Goal: Task Accomplishment & Management: Complete application form

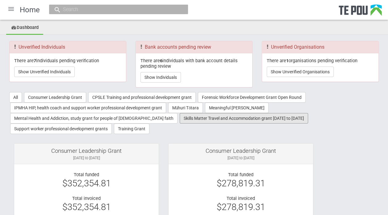
click at [201, 118] on button "Skills Matter Travel and Accommodation grant 2022 to 2025" at bounding box center [244, 118] width 128 height 10
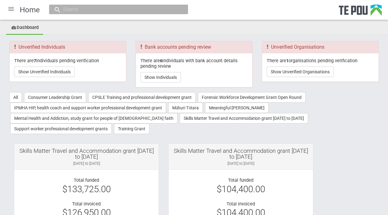
click at [125, 158] on div "Skills Matter Travel and Accommodation grant 2022 to 2025" at bounding box center [86, 153] width 135 height 11
click at [101, 156] on div "Skills Matter Travel and Accommodation grant [DATE] to [DATE]" at bounding box center [86, 153] width 135 height 11
click at [7, 7] on div at bounding box center [11, 9] width 15 height 15
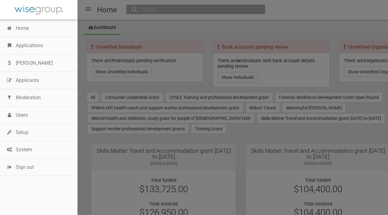
click at [24, 47] on link "Applications" at bounding box center [38, 45] width 77 height 17
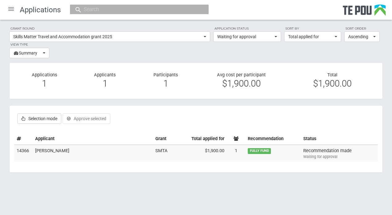
click at [53, 149] on td "[PERSON_NAME]" at bounding box center [93, 153] width 120 height 17
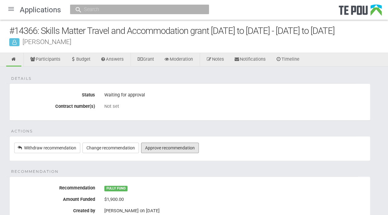
click at [184, 146] on link "Approve recommendation" at bounding box center [170, 148] width 58 height 10
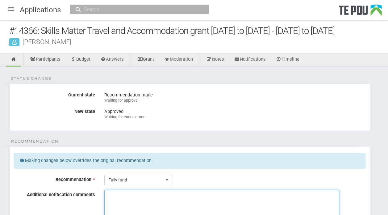
click at [119, 196] on textarea "Additional notification comments" at bounding box center [221, 213] width 235 height 46
drag, startPoint x: 196, startPoint y: 193, endPoint x: 90, endPoint y: 197, distance: 106.5
click at [90, 197] on div "Additional notification comments George is studying CBT under Skills Matter Ple…" at bounding box center [190, 218] width 360 height 56
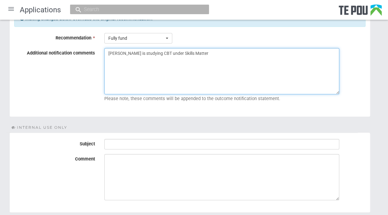
scroll to position [146, 0]
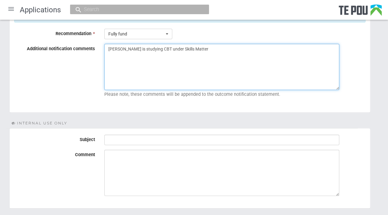
type textarea "George is studying CBT under Skills Matter"
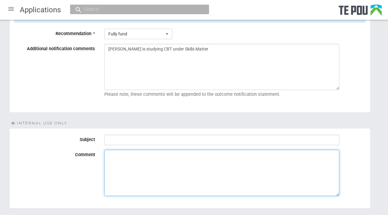
click at [125, 156] on textarea "Comment" at bounding box center [221, 173] width 235 height 46
paste textarea "George is studying CBT under Skills Matter"
type textarea "George is studying CBT under Skills Matter"
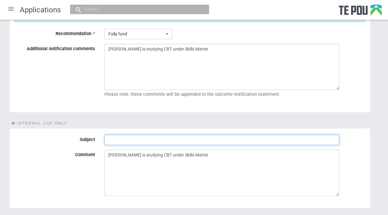
click at [114, 138] on input "Subject" at bounding box center [221, 140] width 235 height 10
type input "Ready for endorsement"
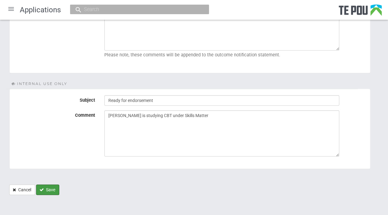
click at [52, 189] on button "Save" at bounding box center [47, 190] width 23 height 10
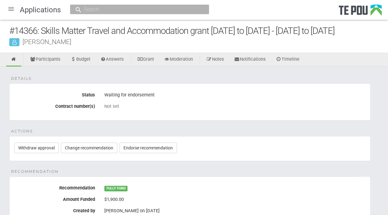
click at [14, 9] on div at bounding box center [11, 9] width 15 height 15
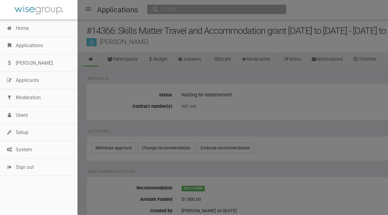
click at [28, 43] on link "Applications" at bounding box center [38, 45] width 77 height 17
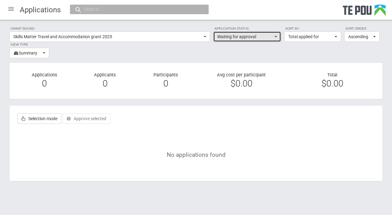
click at [275, 37] on span "button" at bounding box center [276, 36] width 2 height 1
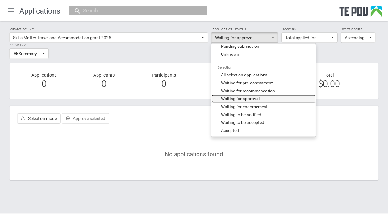
scroll to position [44, 0]
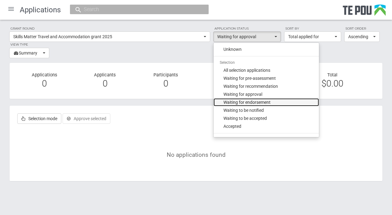
click at [263, 105] on span "Waiting for endorsement" at bounding box center [247, 102] width 47 height 6
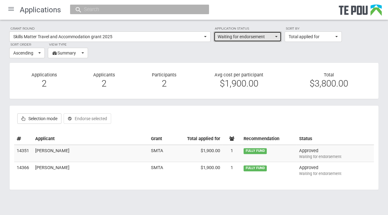
click at [279, 39] on button "Waiting for endorsement" at bounding box center [248, 36] width 68 height 10
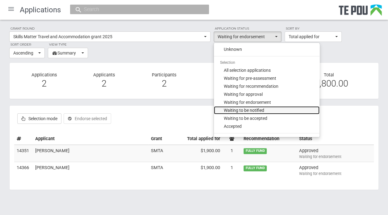
click at [249, 111] on span "Waiting to be notified" at bounding box center [244, 110] width 40 height 6
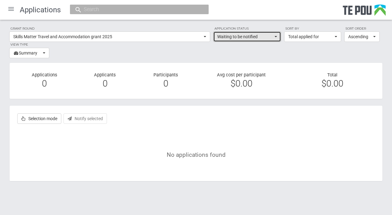
click at [276, 37] on span "button" at bounding box center [276, 36] width 2 height 1
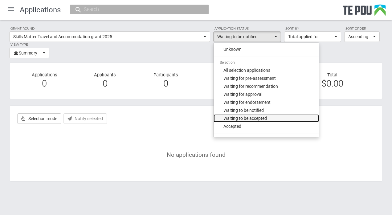
click at [257, 117] on span "Waiting to be accepted" at bounding box center [246, 118] width 44 height 6
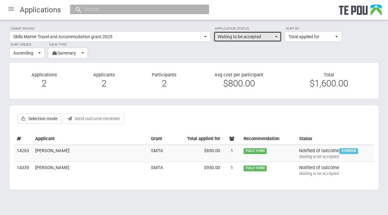
click at [276, 35] on button "Waiting to be accepted" at bounding box center [248, 36] width 68 height 10
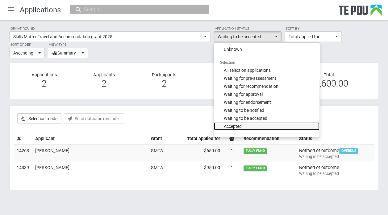
click at [238, 126] on span "Accepted" at bounding box center [233, 126] width 18 height 6
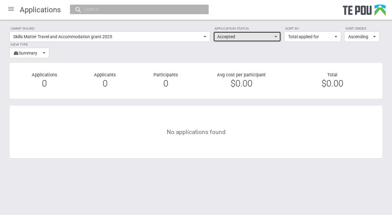
click at [276, 36] on button "Accepted" at bounding box center [248, 36] width 68 height 10
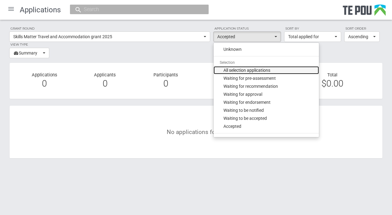
click at [256, 70] on span "All selection applications" at bounding box center [247, 70] width 47 height 6
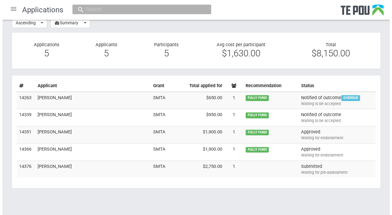
scroll to position [0, 0]
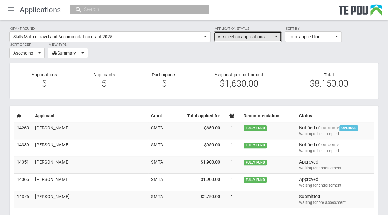
click at [277, 36] on span "button" at bounding box center [276, 36] width 2 height 1
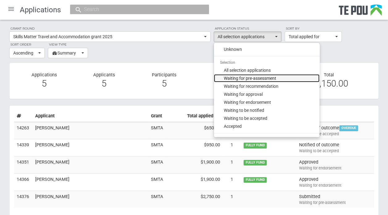
click at [256, 79] on span "Waiting for pre-assessment" at bounding box center [250, 78] width 52 height 6
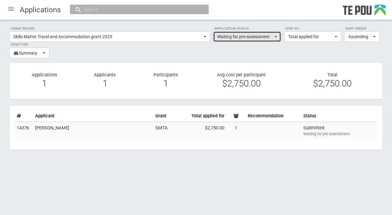
click at [276, 37] on span "button" at bounding box center [276, 36] width 2 height 1
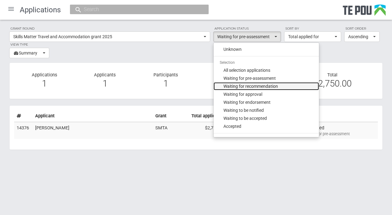
click at [259, 84] on span "Waiting for recommendation" at bounding box center [251, 86] width 55 height 6
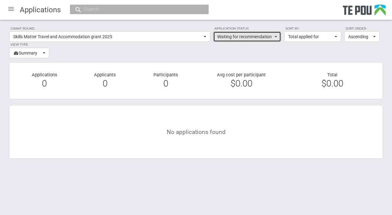
click at [277, 35] on button "Waiting for recommendation" at bounding box center [248, 36] width 68 height 10
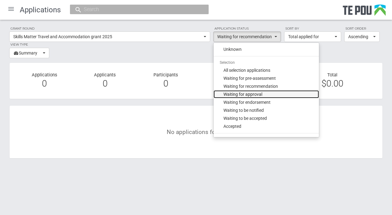
click at [256, 94] on span "Waiting for approval" at bounding box center [243, 94] width 39 height 6
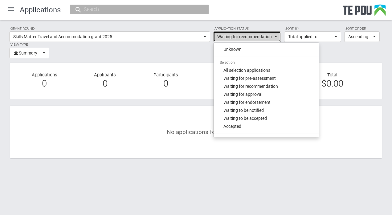
select select "120"
